Goal: Information Seeking & Learning: Learn about a topic

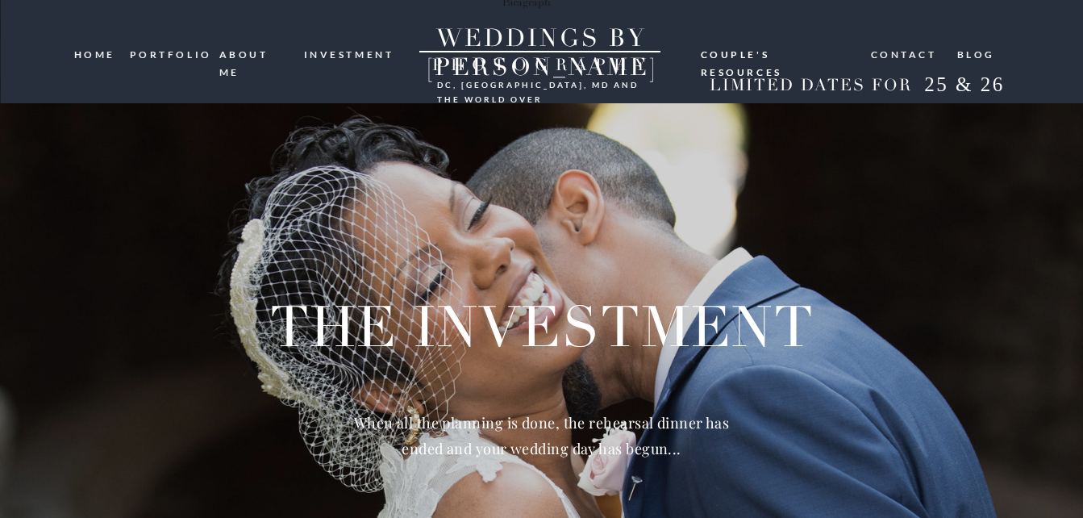
click at [264, 53] on nav "ABOUT ME" at bounding box center [255, 53] width 73 height 15
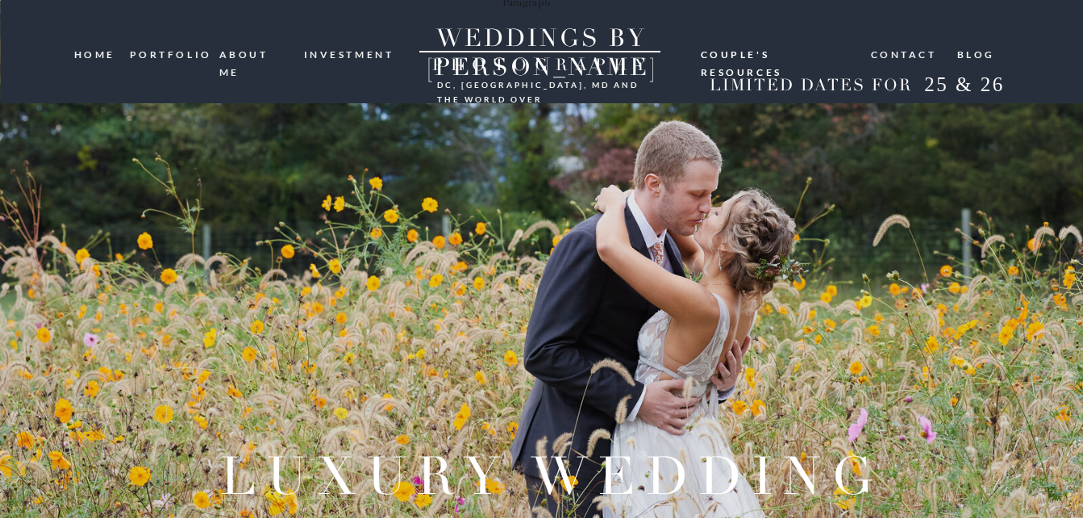
scroll to position [1159, 0]
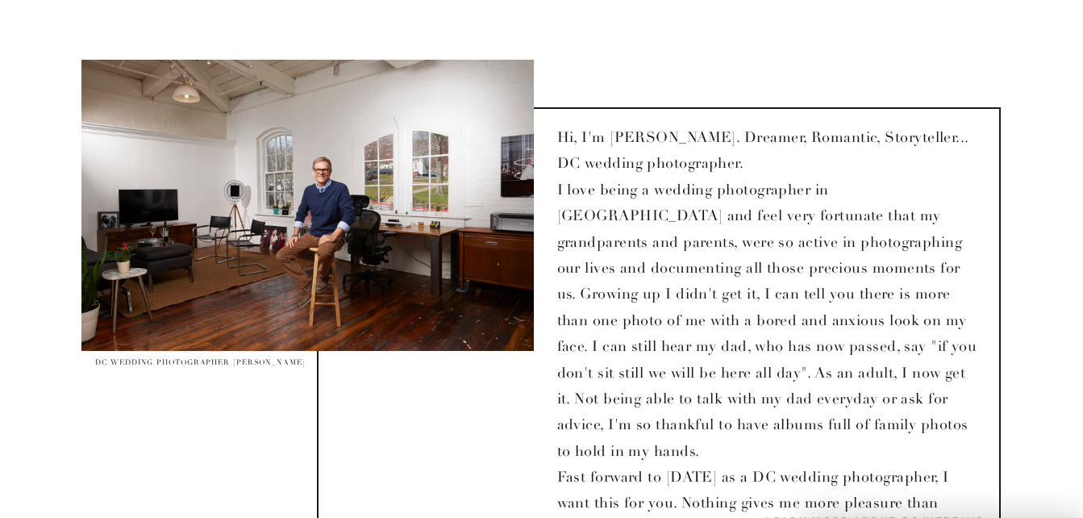
click at [740, 173] on p "Hi, I'm [PERSON_NAME]. Dreamer, Romantic, Storyteller... DC wedding photographe…" at bounding box center [769, 315] width 425 height 383
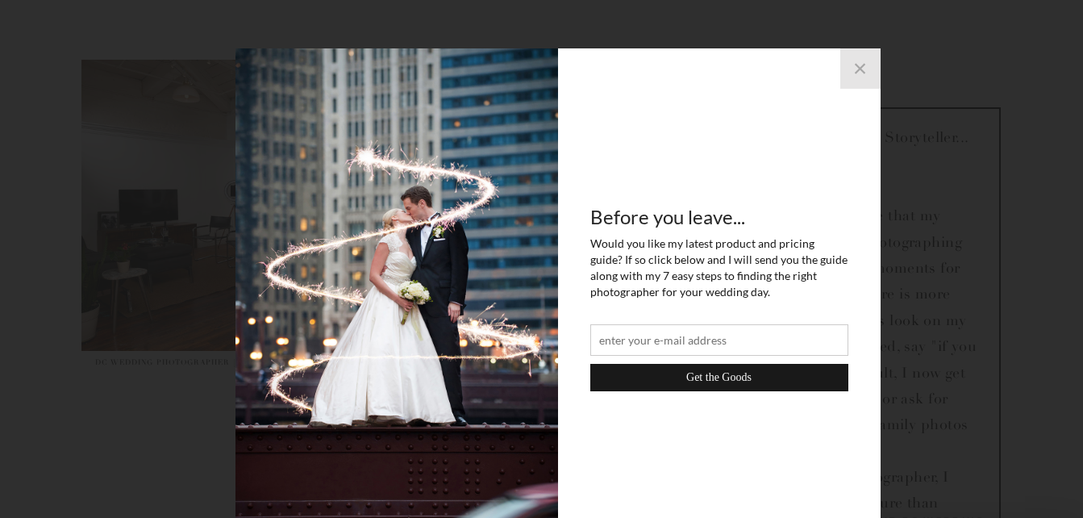
click at [853, 64] on button "×" at bounding box center [860, 68] width 40 height 40
